Goal: Information Seeking & Learning: Learn about a topic

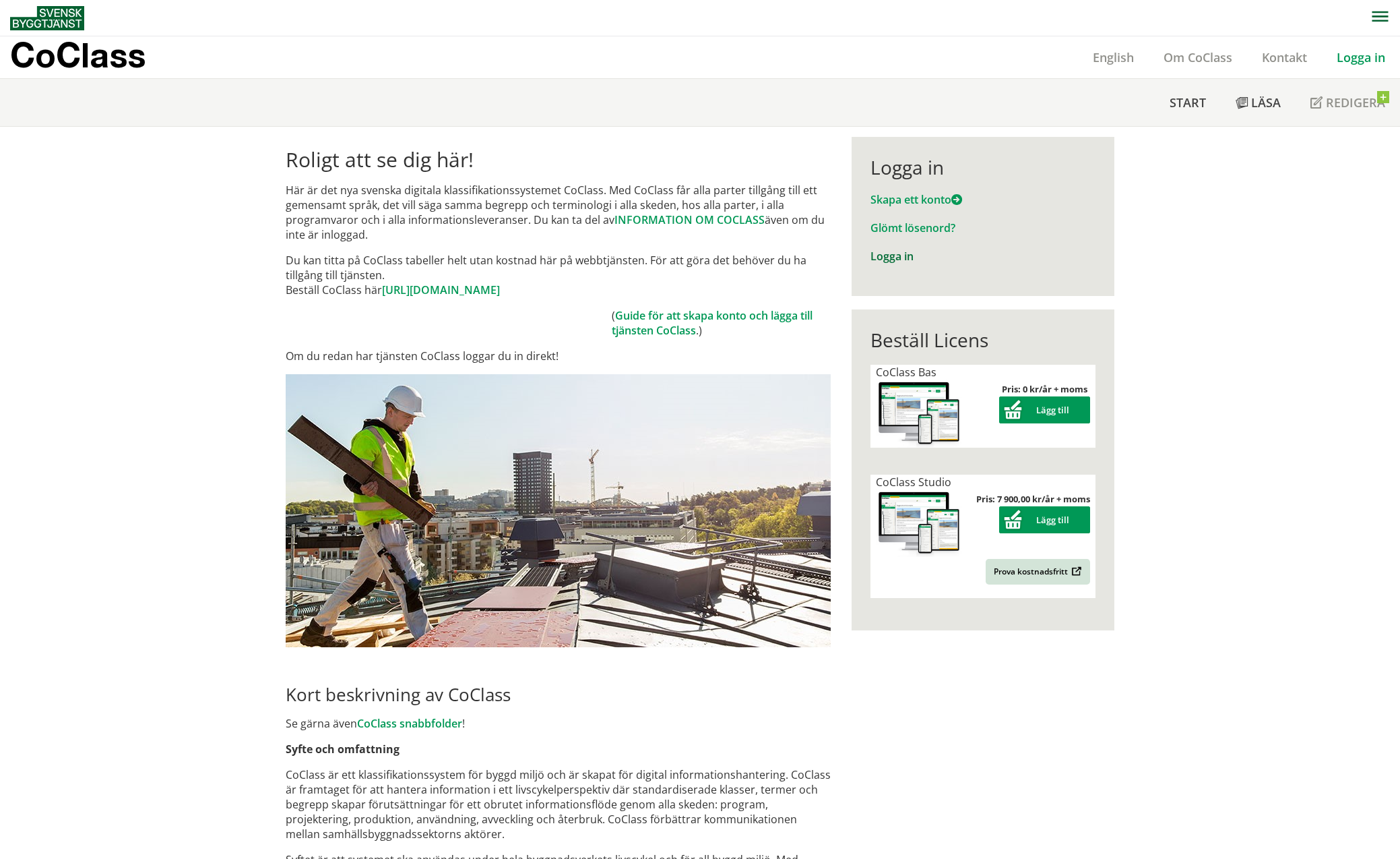
click at [874, 258] on link "Logga in" at bounding box center [892, 256] width 44 height 15
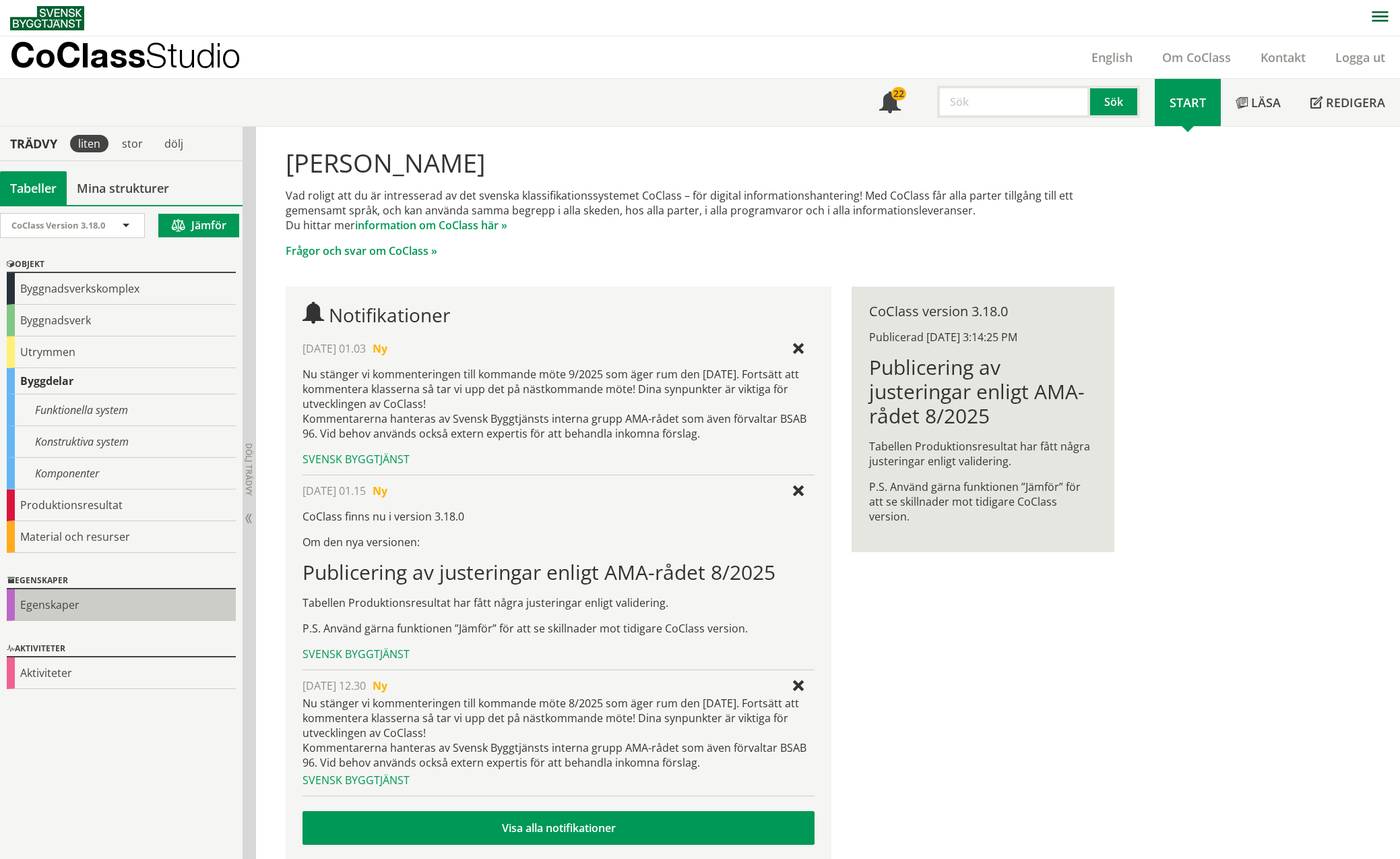
click at [84, 606] on div "Egenskaper" at bounding box center [122, 605] width 229 height 32
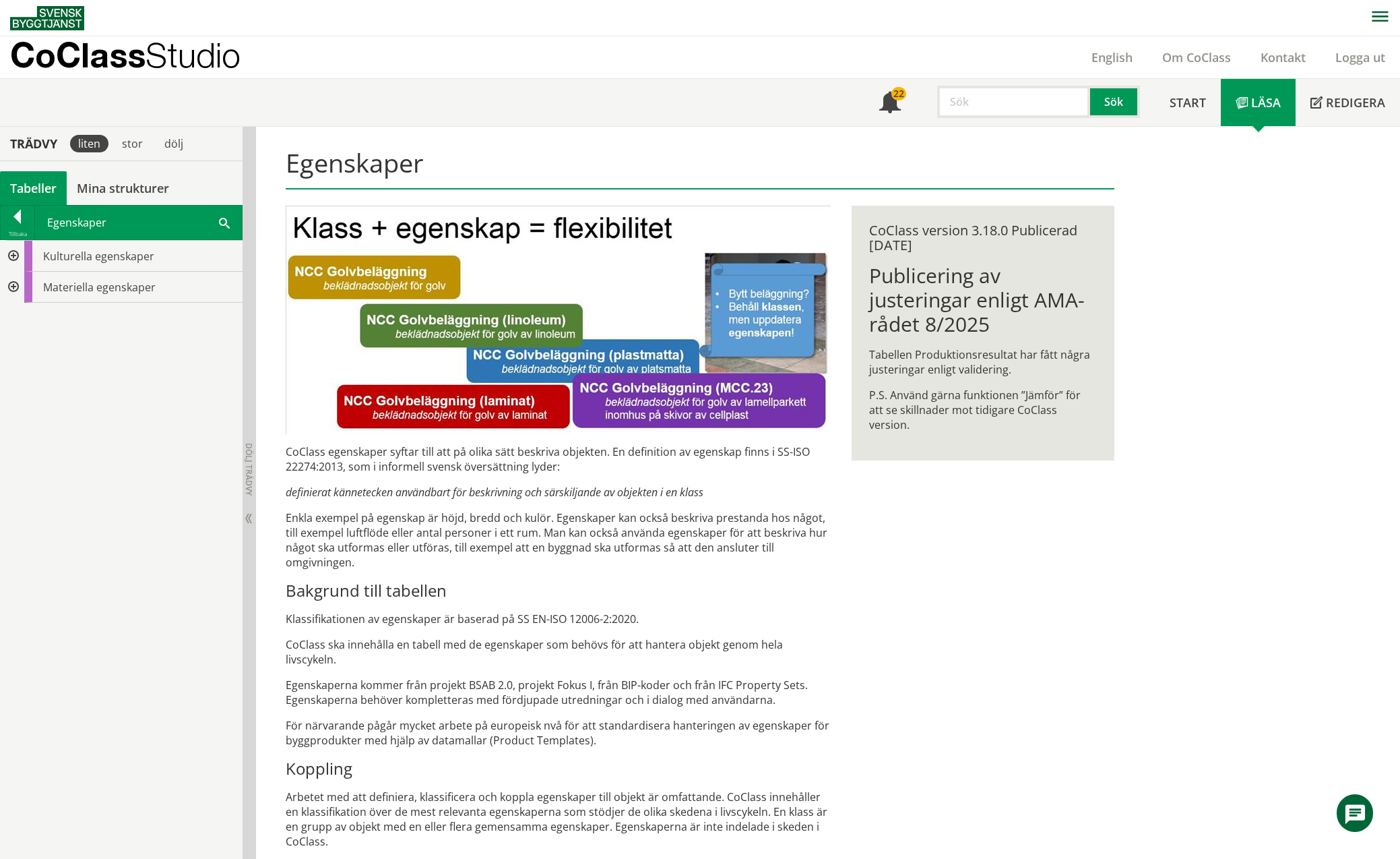
click at [224, 221] on span at bounding box center [224, 222] width 11 height 14
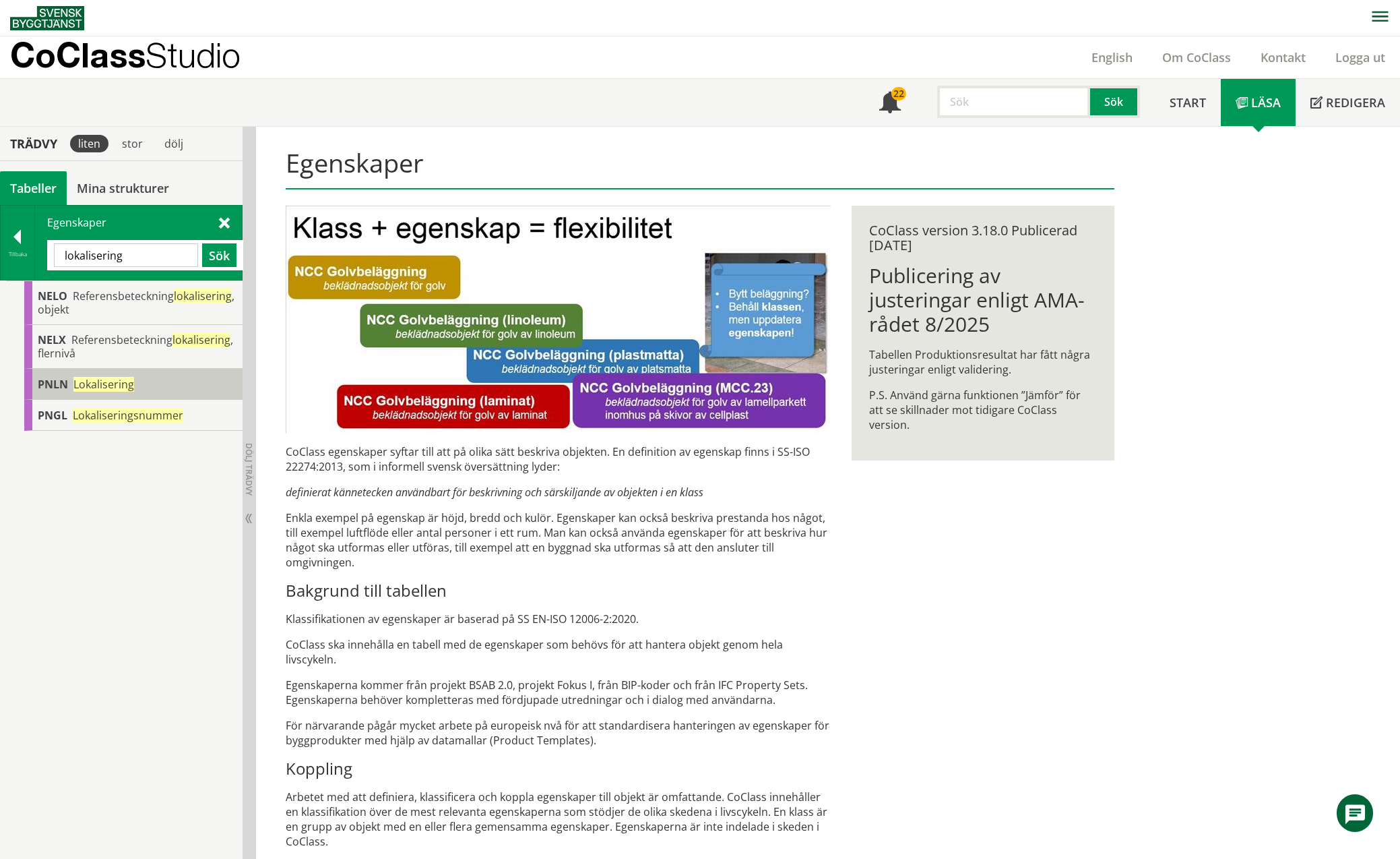
click at [68, 386] on div "PNLN Lokalisering" at bounding box center [133, 384] width 219 height 31
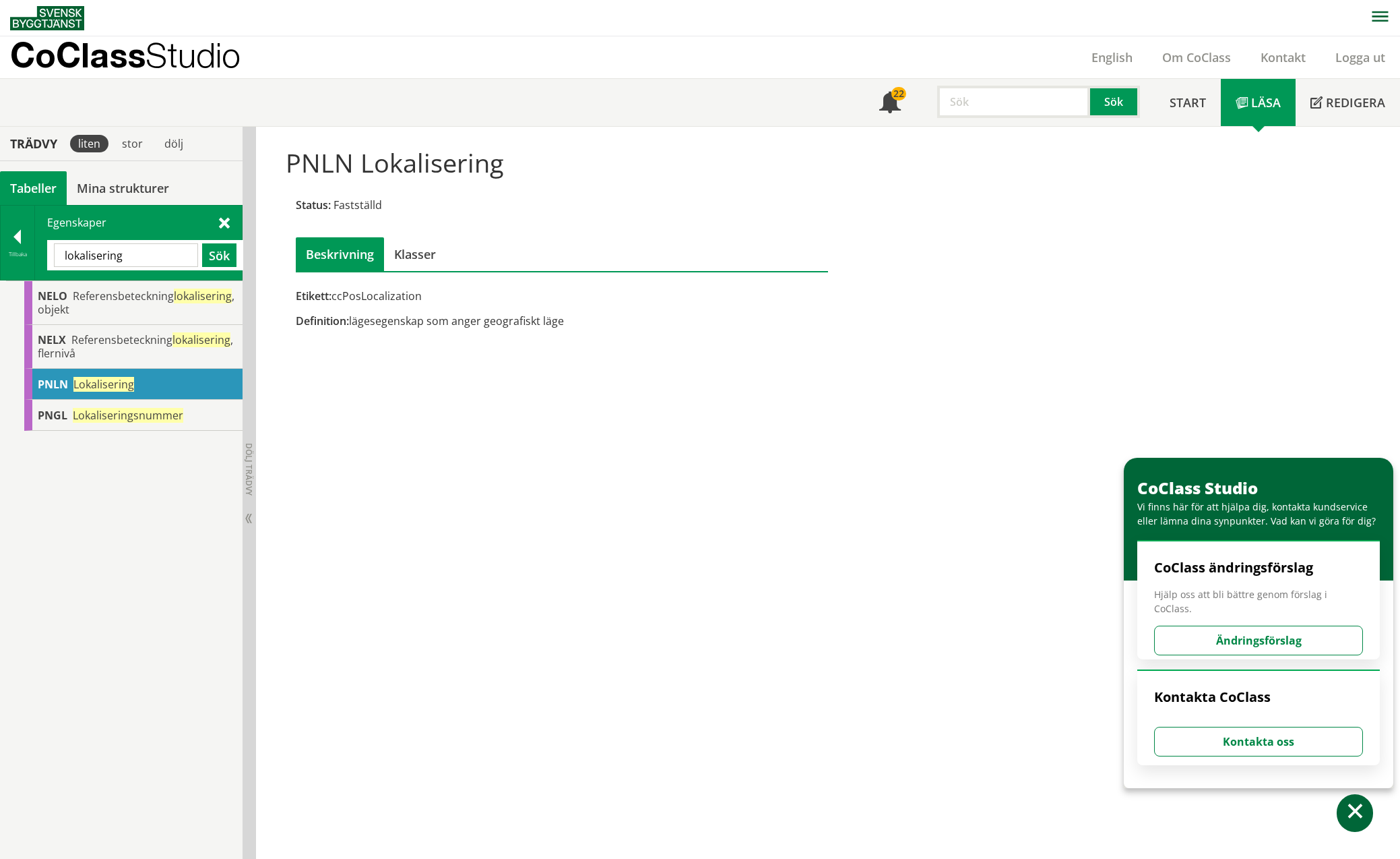
drag, startPoint x: 138, startPoint y: 254, endPoint x: 49, endPoint y: 258, distance: 89.1
click at [49, 258] on div "lokalisering Sök" at bounding box center [145, 255] width 196 height 30
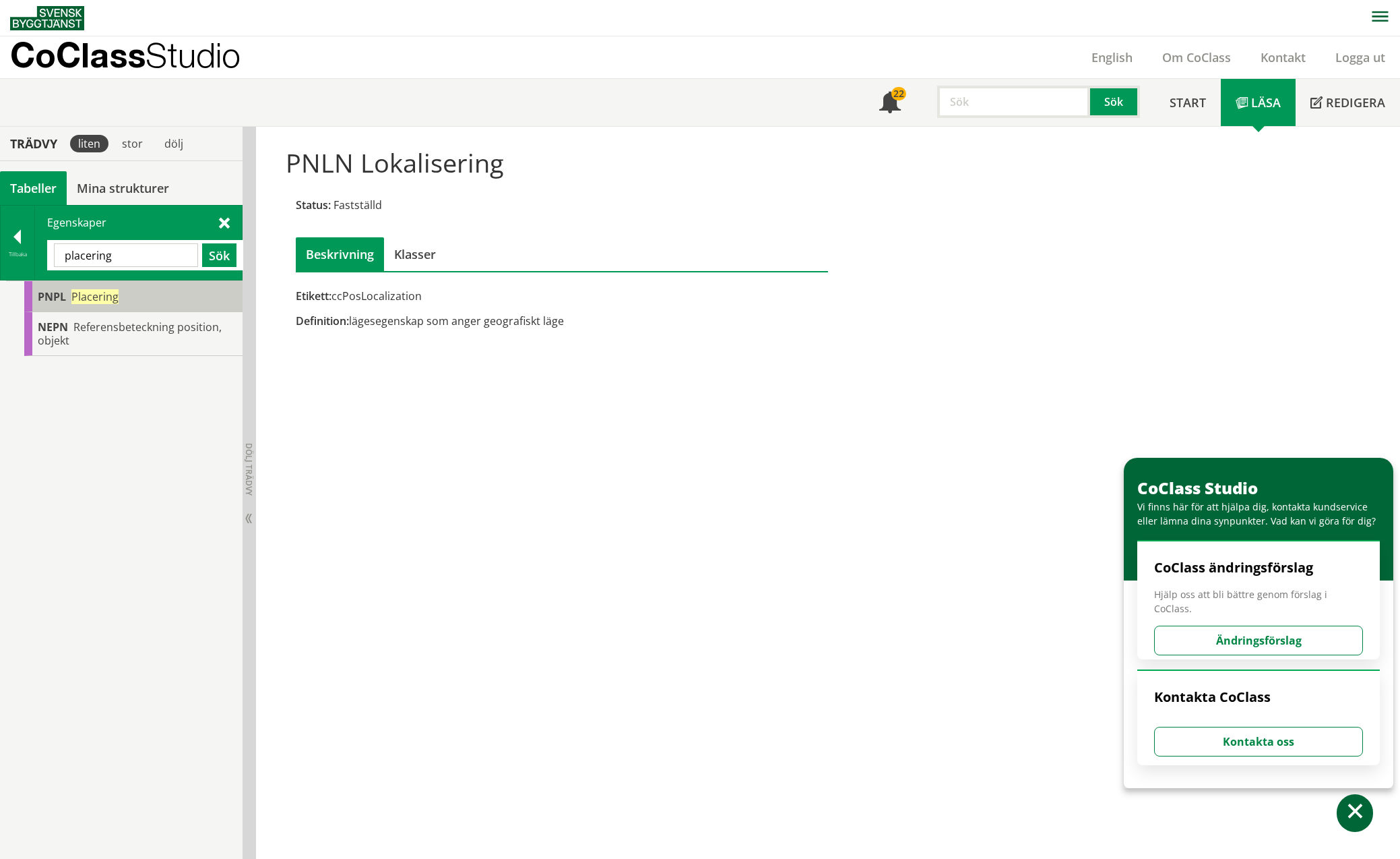
click at [98, 297] on span "Placering" at bounding box center [94, 296] width 47 height 15
drag, startPoint x: 127, startPoint y: 254, endPoint x: 43, endPoint y: 252, distance: 84.0
click at [43, 252] on div "Egenskaper placering Sök" at bounding box center [138, 242] width 207 height 74
type input "lokalisering"
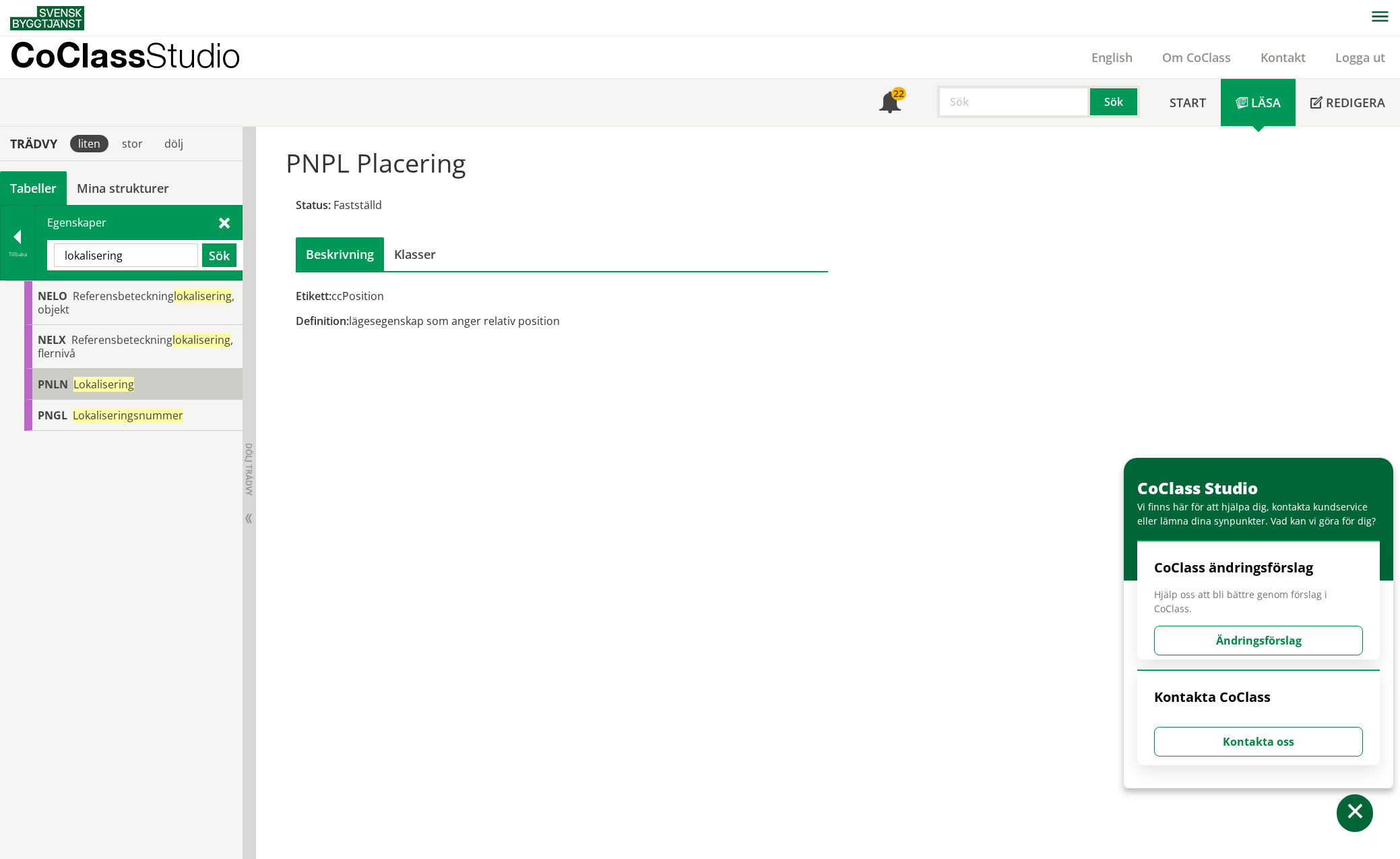
click at [75, 381] on span "Lokalisering" at bounding box center [104, 384] width 60 height 15
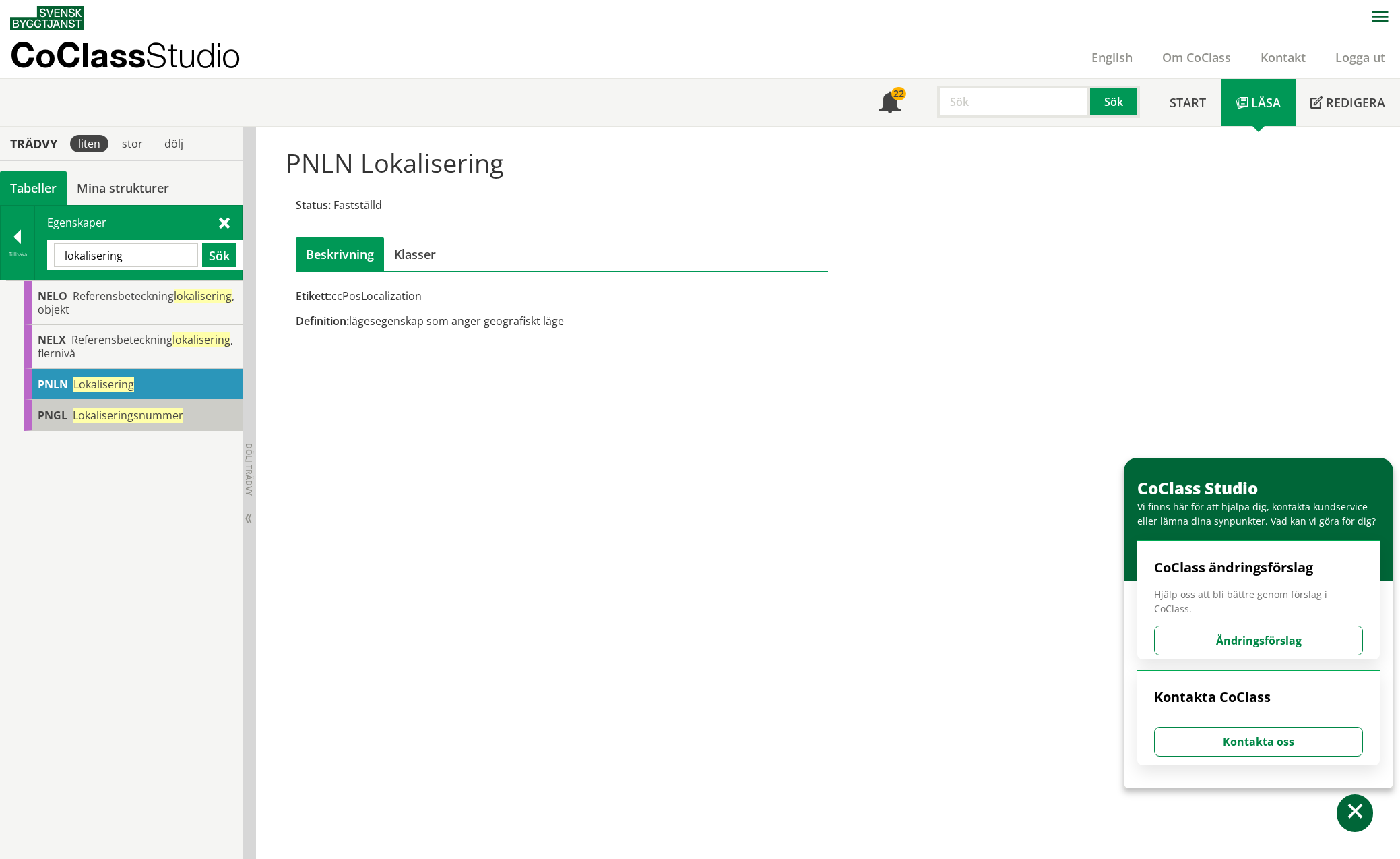
click at [85, 415] on span "Lokaliseringsnummer" at bounding box center [128, 415] width 110 height 15
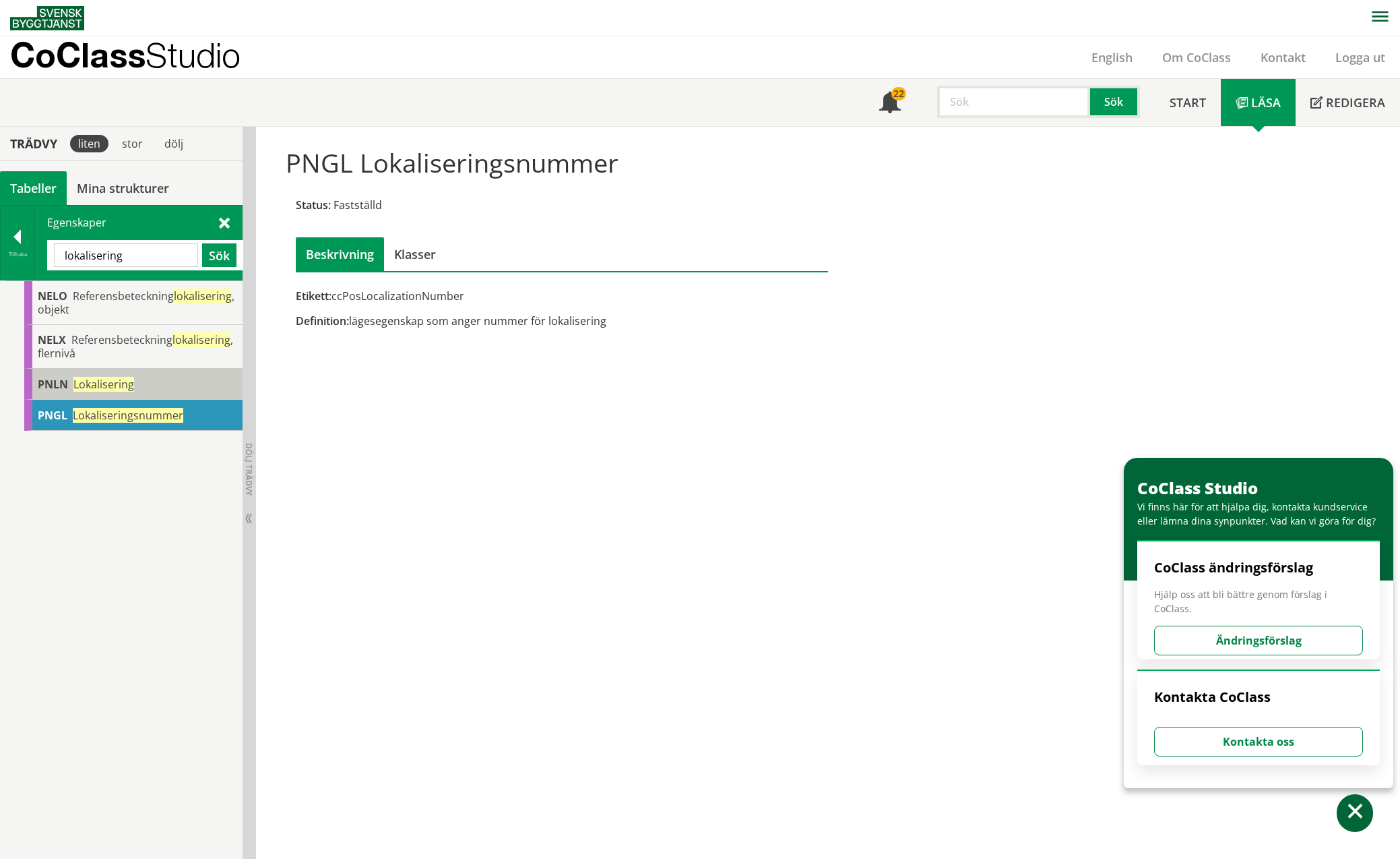
click at [92, 382] on span "Lokalisering" at bounding box center [104, 384] width 60 height 15
